Goal: Entertainment & Leisure: Browse casually

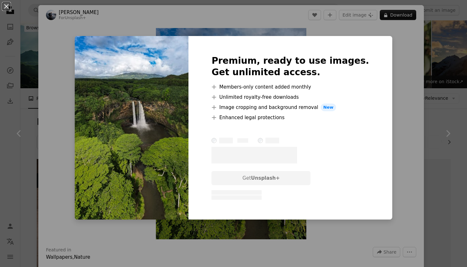
scroll to position [238, 0]
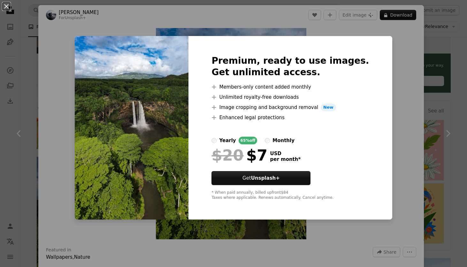
click at [405, 55] on div "An X shape Premium, ready to use images. Get unlimited access. A plus sign Memb…" at bounding box center [233, 133] width 467 height 267
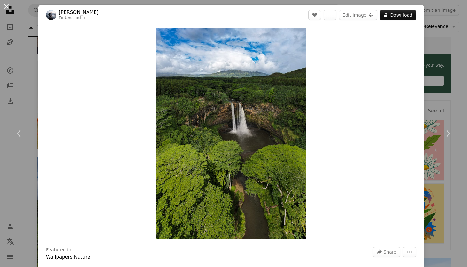
click at [9, 7] on button "An X shape" at bounding box center [7, 7] width 8 height 8
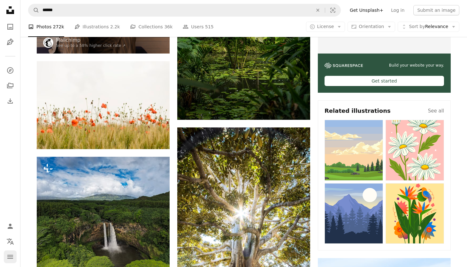
click at [10, 259] on icon "Menu" at bounding box center [10, 257] width 6 height 4
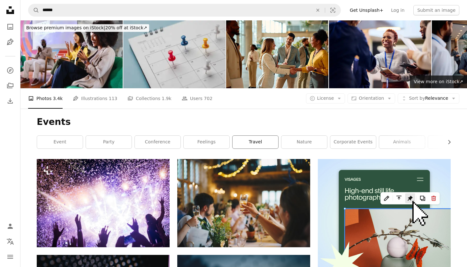
click at [260, 140] on link "travel" at bounding box center [255, 142] width 46 height 13
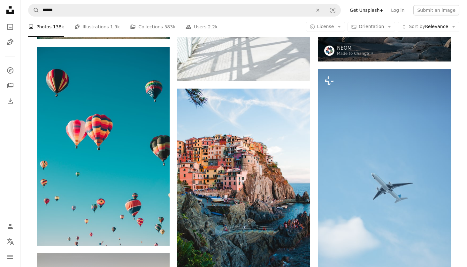
scroll to position [510, 0]
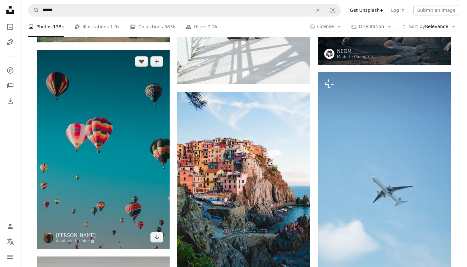
click at [130, 207] on img at bounding box center [103, 149] width 133 height 199
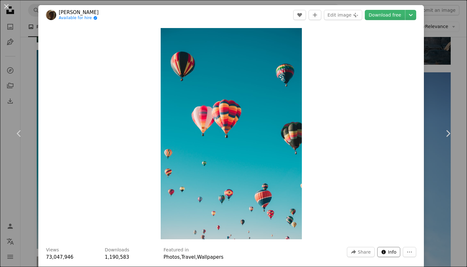
click at [395, 251] on span "Info" at bounding box center [392, 253] width 9 height 10
click at [412, 252] on icon "More Actions" at bounding box center [409, 253] width 6 height 6
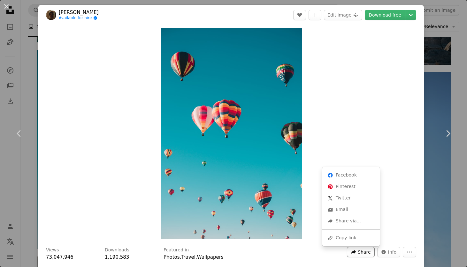
click at [370, 254] on span "Share" at bounding box center [364, 253] width 13 height 10
click at [345, 239] on div "A URL sharing icon (chains) Copy link" at bounding box center [351, 238] width 52 height 11
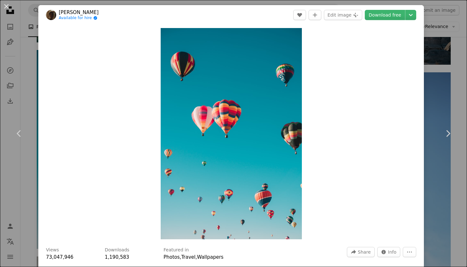
drag, startPoint x: 53, startPoint y: 251, endPoint x: 86, endPoint y: 248, distance: 33.0
click at [54, 251] on h3 "Views" at bounding box center [52, 250] width 13 height 6
click at [449, 133] on icon at bounding box center [448, 133] width 4 height 7
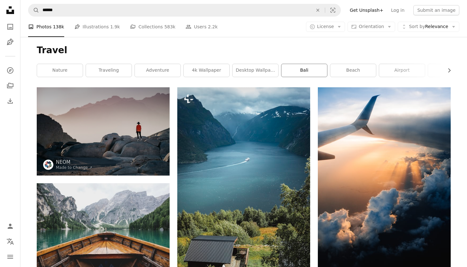
click at [307, 72] on link "bali" at bounding box center [304, 70] width 46 height 13
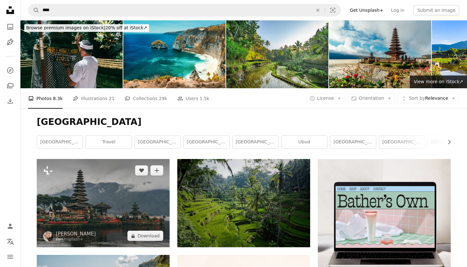
click at [72, 194] on img at bounding box center [103, 203] width 133 height 88
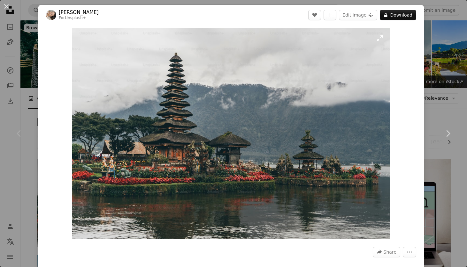
click at [249, 94] on img "Zoom in on this image" at bounding box center [231, 134] width 318 height 212
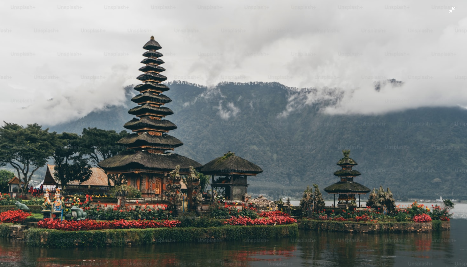
scroll to position [22, 0]
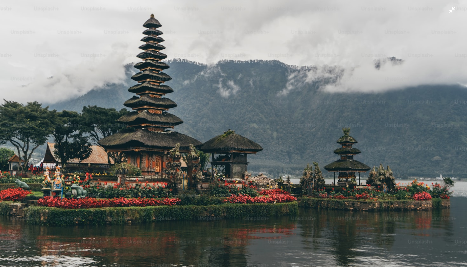
click at [285, 149] on img "Zoom out on this image" at bounding box center [233, 134] width 467 height 312
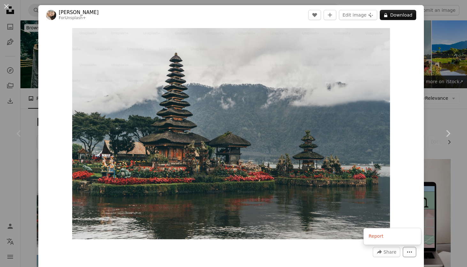
click at [412, 253] on icon "More Actions" at bounding box center [409, 253] width 6 height 6
click at [363, 14] on button "Edit image Plus sign for Unsplash+" at bounding box center [358, 15] width 38 height 10
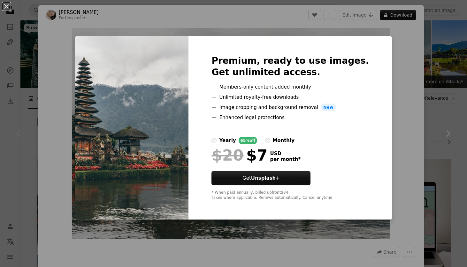
click at [385, 38] on div "An X shape Premium, ready to use images. Get unlimited access. A plus sign Memb…" at bounding box center [233, 133] width 467 height 267
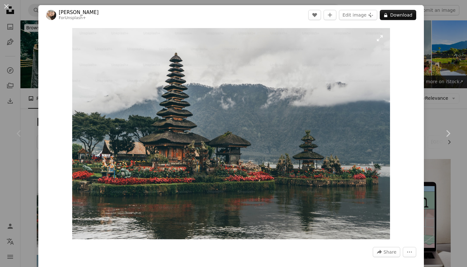
click at [308, 199] on img "Zoom in on this image" at bounding box center [231, 134] width 318 height 212
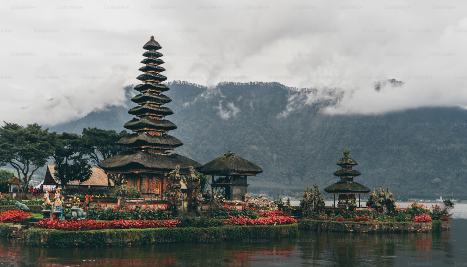
scroll to position [22, 0]
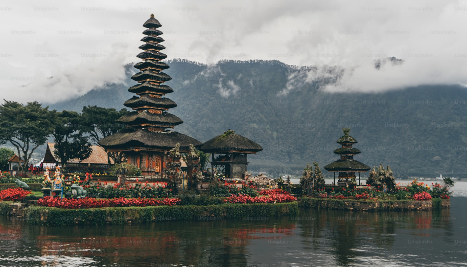
click at [308, 199] on img "Zoom out on this image" at bounding box center [233, 134] width 467 height 312
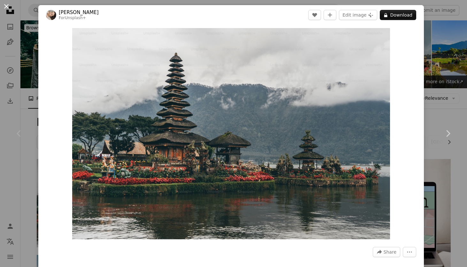
click at [6, 6] on button "An X shape" at bounding box center [7, 7] width 8 height 8
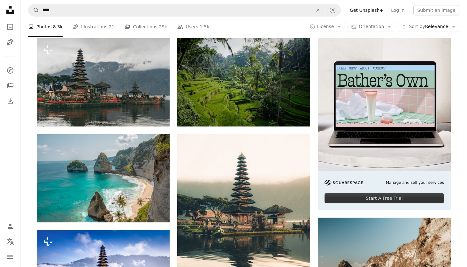
scroll to position [135, 0]
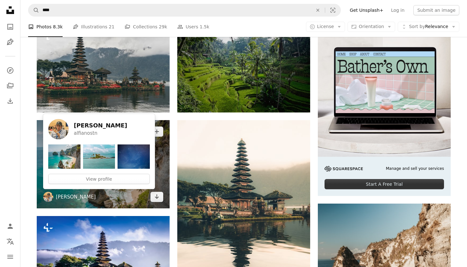
click at [82, 197] on link "[PERSON_NAME]" at bounding box center [76, 197] width 40 height 6
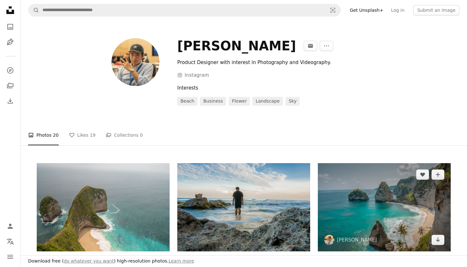
click at [380, 217] on img at bounding box center [384, 207] width 133 height 88
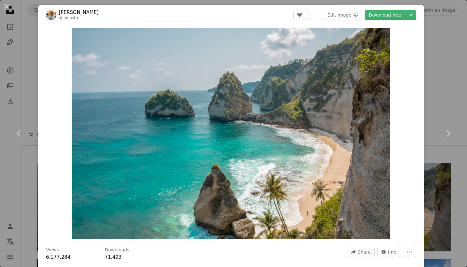
click at [465, 78] on div "An X shape Chevron left Chevron right [PERSON_NAME] alfianostn A heart A plus s…" at bounding box center [233, 133] width 467 height 267
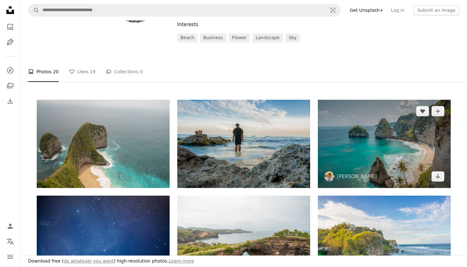
scroll to position [65, 0]
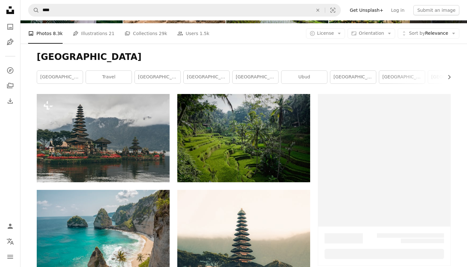
scroll to position [135, 0]
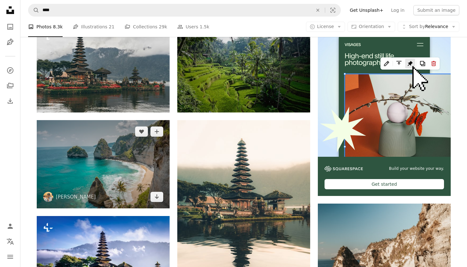
click at [101, 173] on img at bounding box center [103, 164] width 133 height 88
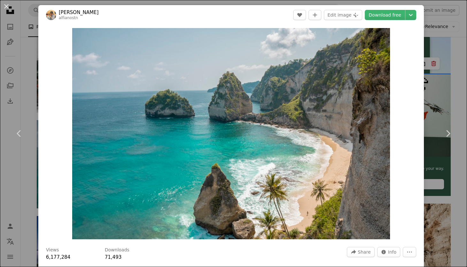
click at [51, 252] on h3 "Views" at bounding box center [52, 250] width 13 height 6
click at [412, 252] on icon "More Actions" at bounding box center [409, 252] width 5 height 1
click at [396, 252] on span "Info" at bounding box center [392, 253] width 9 height 10
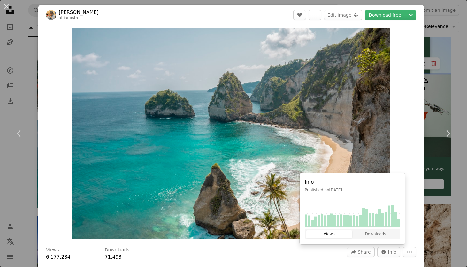
click at [335, 235] on button "Views" at bounding box center [329, 235] width 46 height 8
click at [327, 235] on button "Views" at bounding box center [329, 235] width 46 height 8
click at [9, 10] on button "An X shape" at bounding box center [7, 7] width 8 height 8
